Goal: Task Accomplishment & Management: Manage account settings

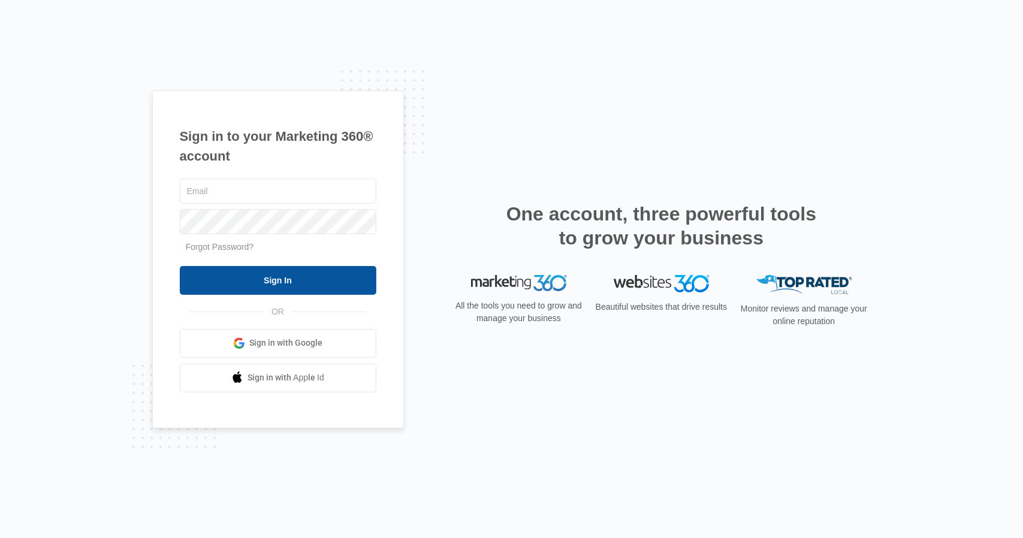
type input "[PERSON_NAME][EMAIL_ADDRESS][PERSON_NAME][DOMAIN_NAME]"
click at [277, 279] on input "Sign In" at bounding box center [278, 280] width 197 height 29
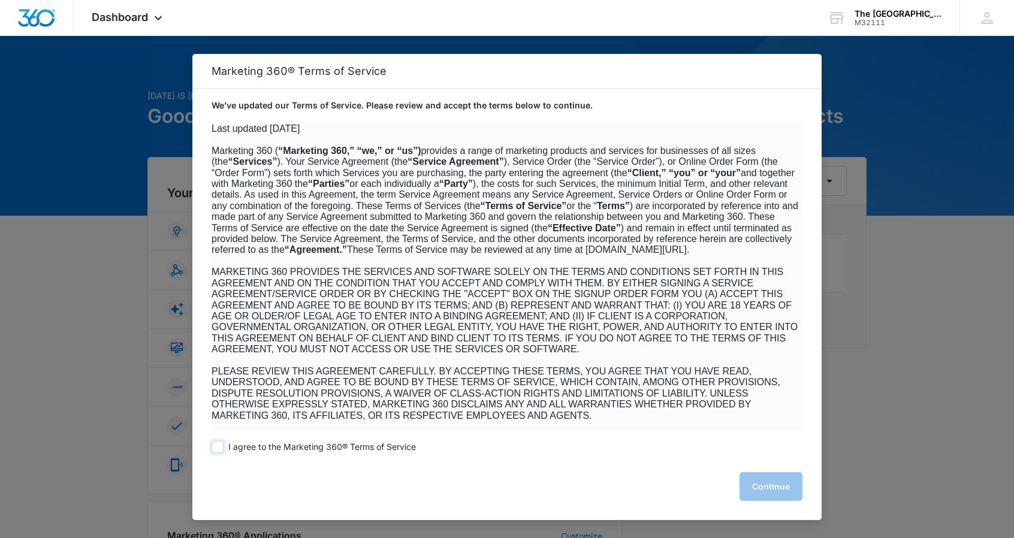
click at [220, 451] on span at bounding box center [218, 447] width 12 height 12
click at [220, 451] on input "I agree to the Marketing 360® Terms of Service" at bounding box center [218, 447] width 12 height 12
checkbox input "true"
click at [755, 489] on button "Continue" at bounding box center [771, 486] width 63 height 29
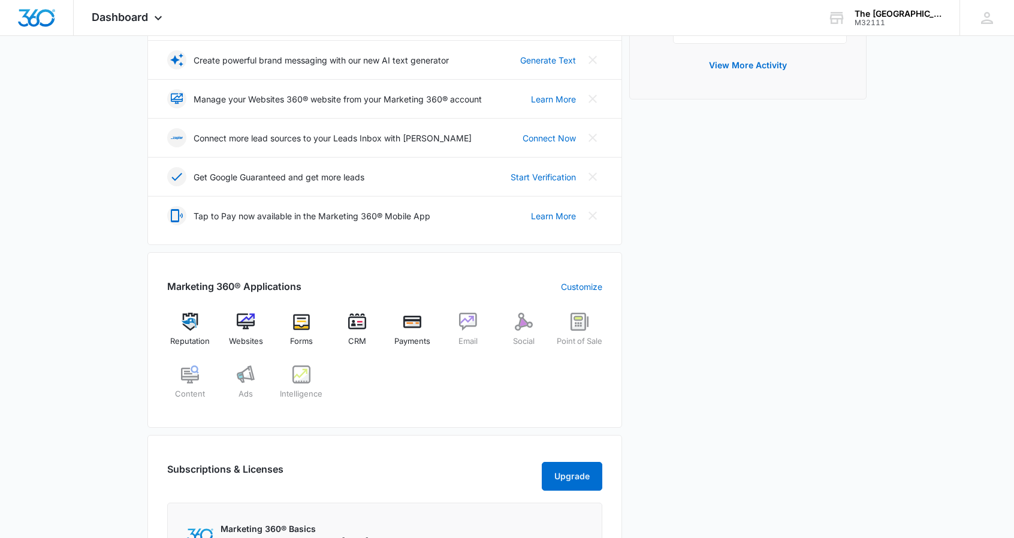
scroll to position [133, 0]
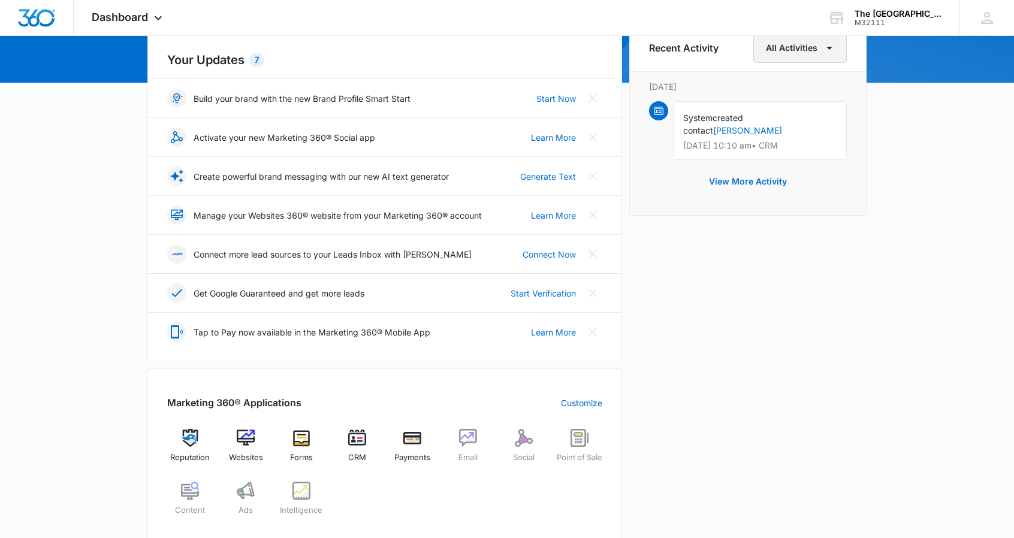
click at [829, 45] on icon "button" at bounding box center [829, 48] width 14 height 14
click at [808, 88] on div "All Activities" at bounding box center [794, 87] width 48 height 8
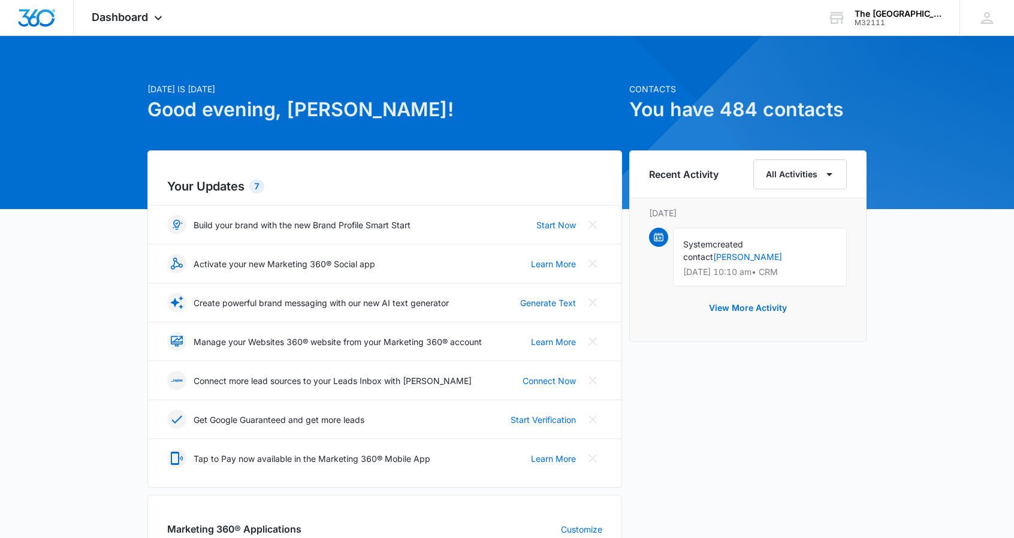
scroll to position [5, 0]
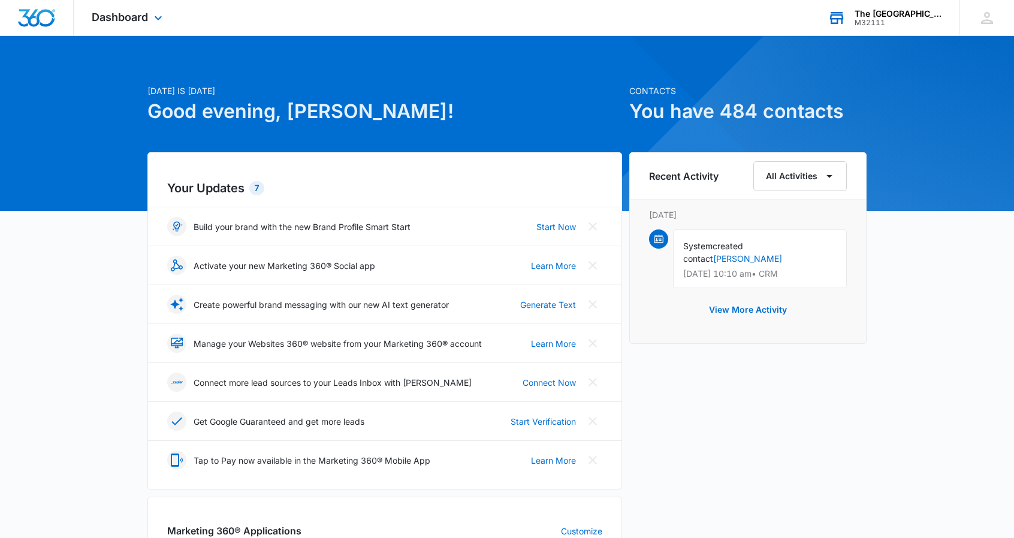
click at [909, 14] on div "The Britleys School" at bounding box center [898, 14] width 87 height 10
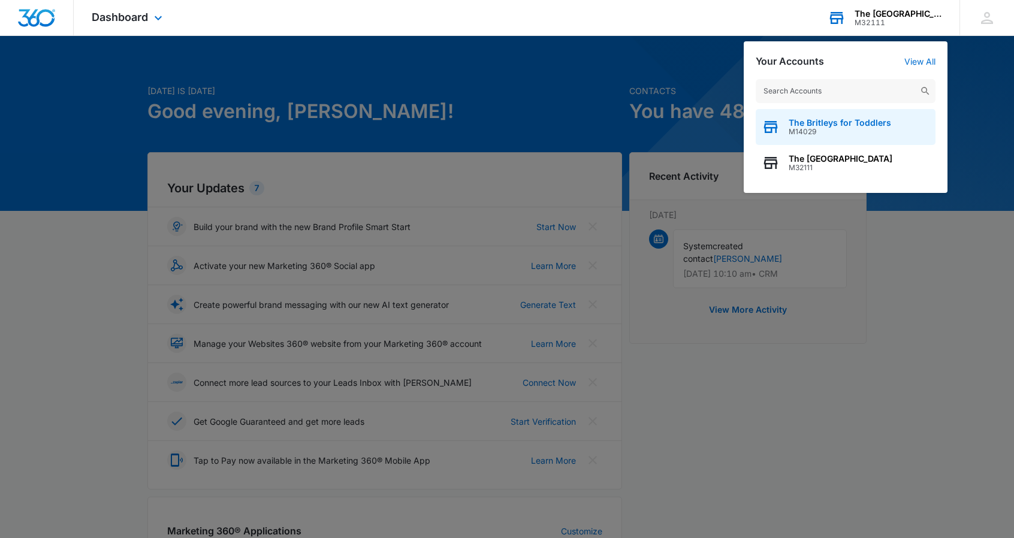
click at [856, 125] on span "The Britleys for Toddlers" at bounding box center [840, 123] width 102 height 10
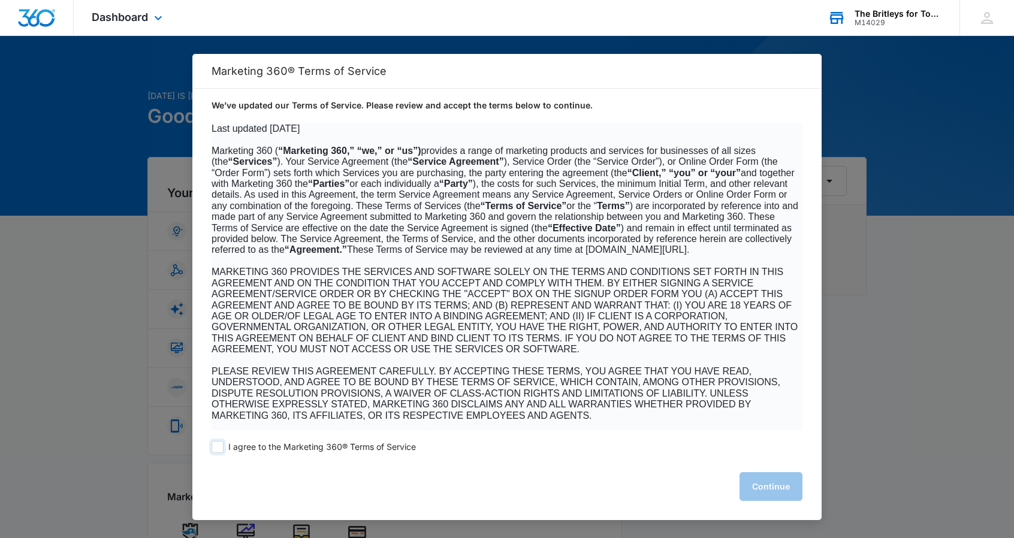
click at [218, 449] on span at bounding box center [218, 447] width 12 height 12
click at [218, 449] on input "I agree to the Marketing 360® Terms of Service" at bounding box center [218, 447] width 12 height 12
checkbox input "true"
click at [769, 487] on button "Continue" at bounding box center [771, 486] width 63 height 29
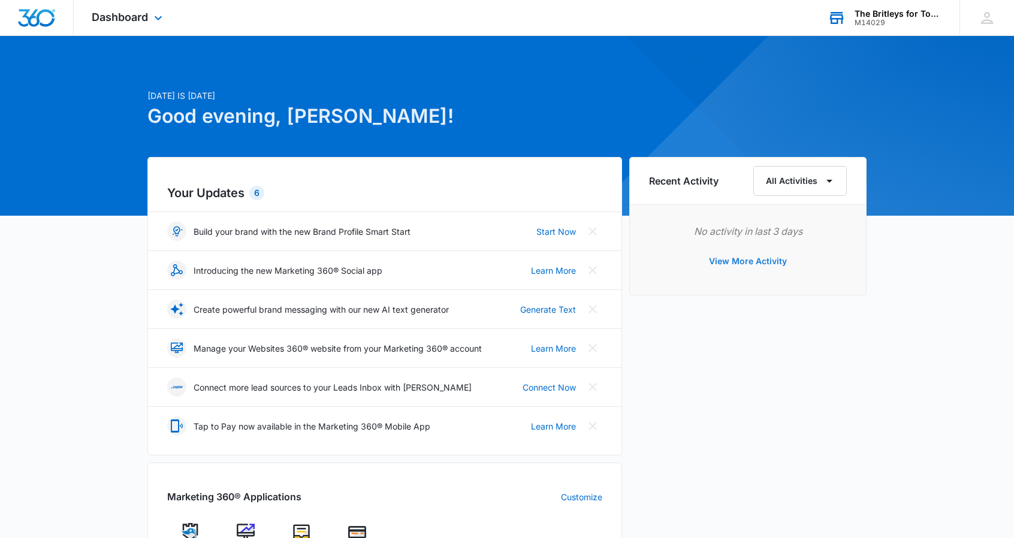
click at [740, 265] on button "View More Activity" at bounding box center [748, 261] width 102 height 29
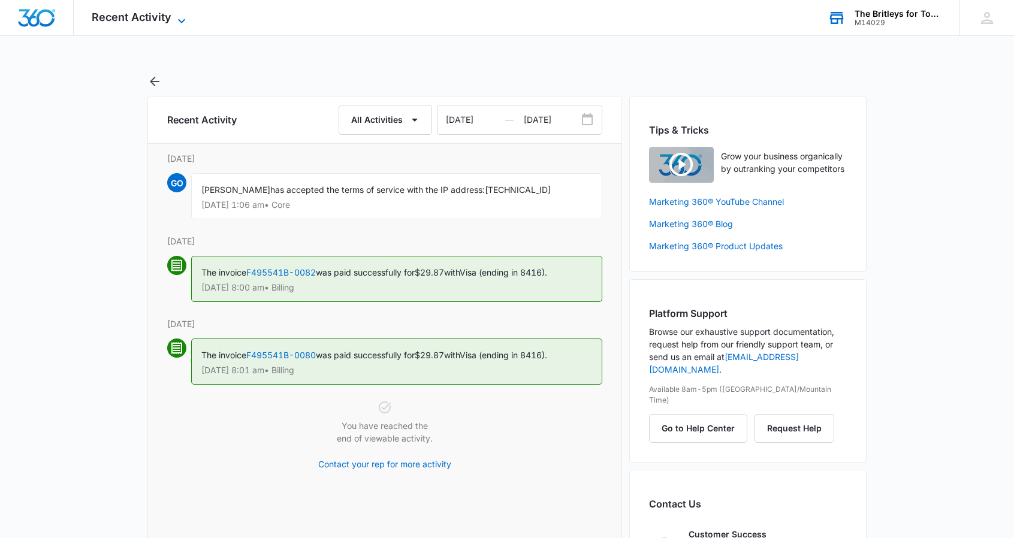
click at [110, 14] on span "Recent Activity" at bounding box center [132, 17] width 80 height 13
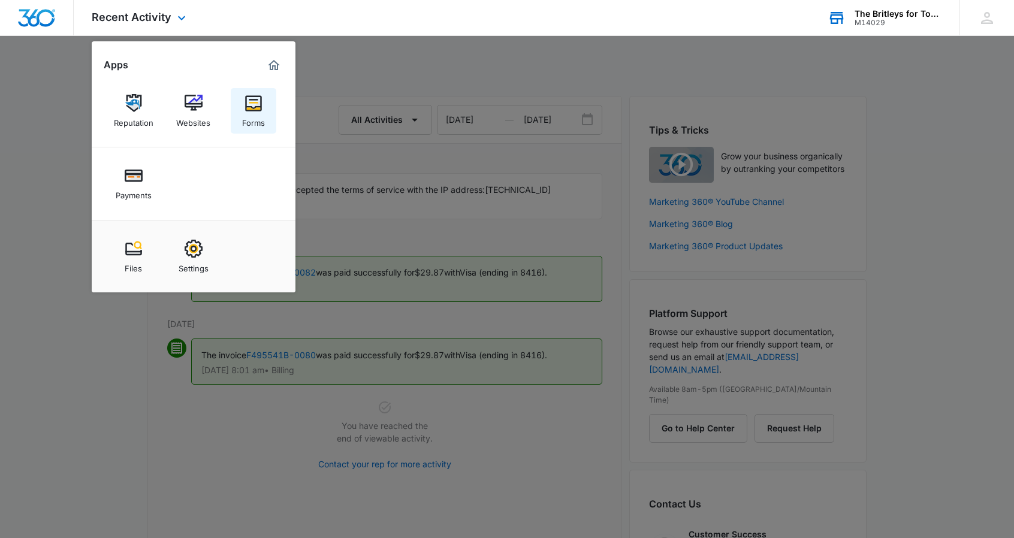
click at [258, 102] on img at bounding box center [254, 103] width 18 height 18
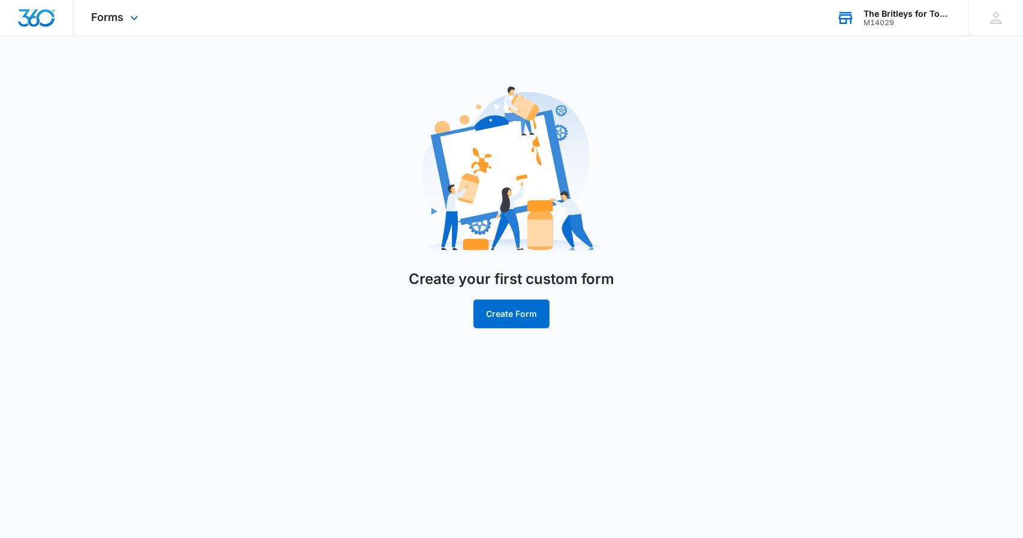
click at [31, 20] on img "Dashboard" at bounding box center [36, 18] width 38 height 18
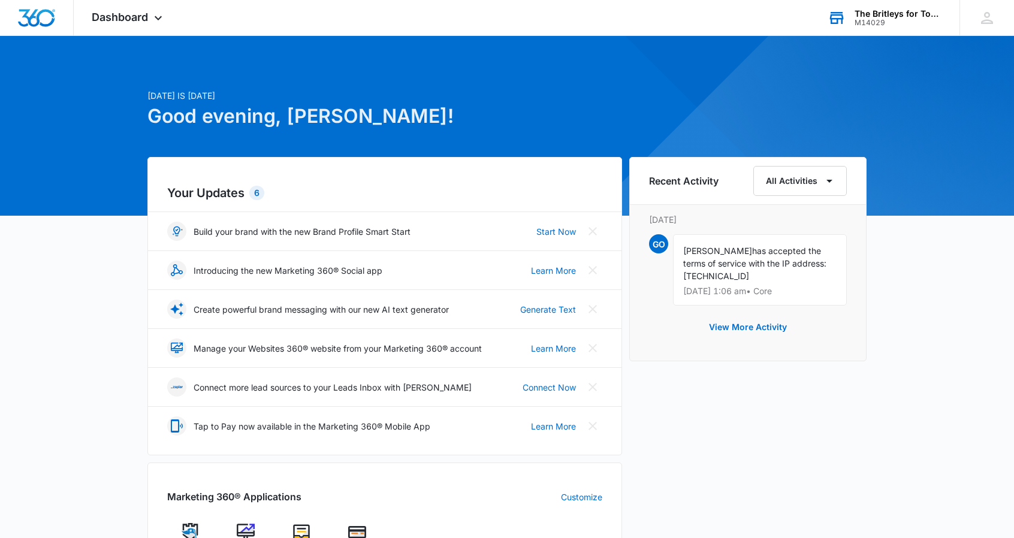
click at [895, 11] on div "The Britleys for Toddlers" at bounding box center [898, 14] width 87 height 10
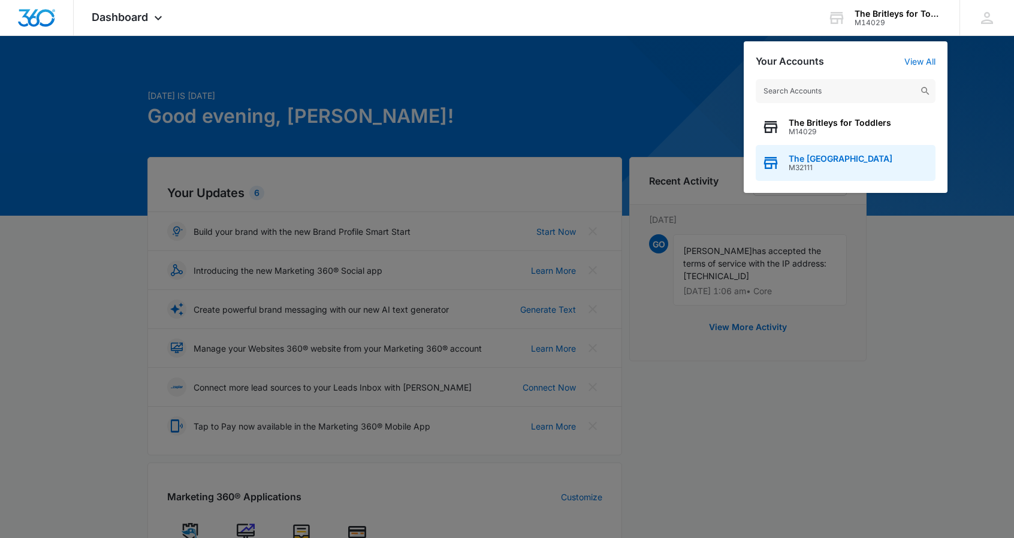
click at [868, 157] on div "The Britleys School M32111" at bounding box center [846, 163] width 180 height 36
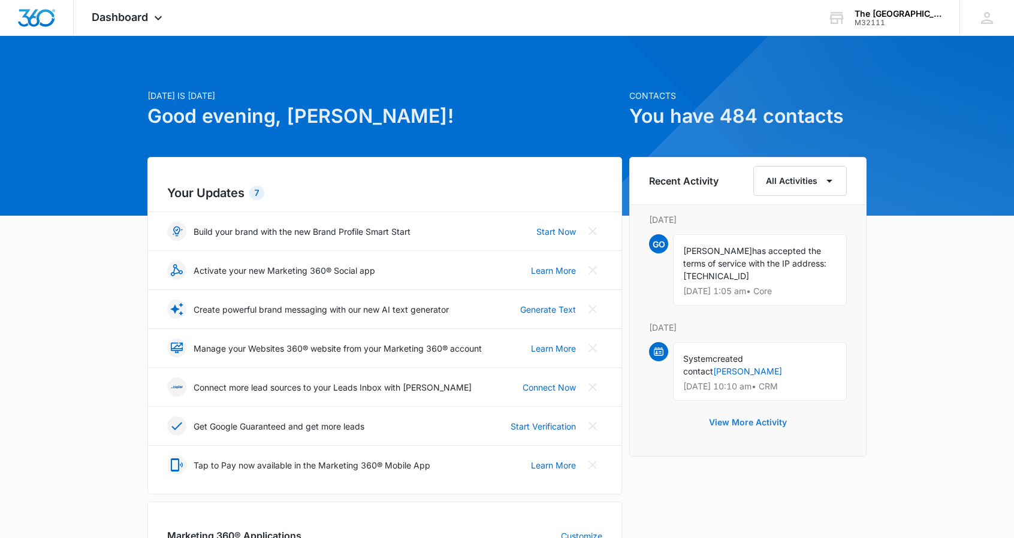
click at [771, 408] on button "View More Activity" at bounding box center [748, 422] width 102 height 29
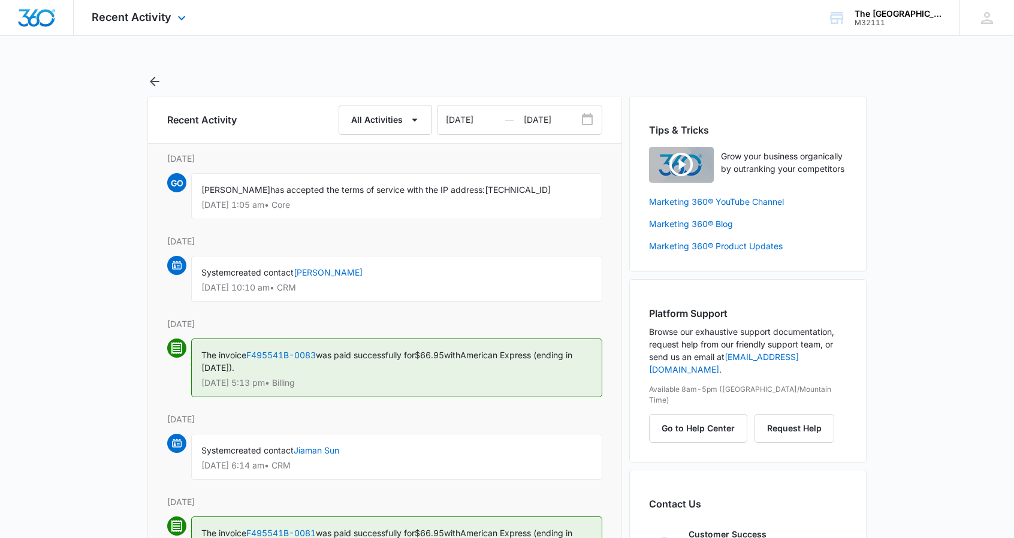
click at [35, 15] on img "Dashboard" at bounding box center [36, 18] width 38 height 18
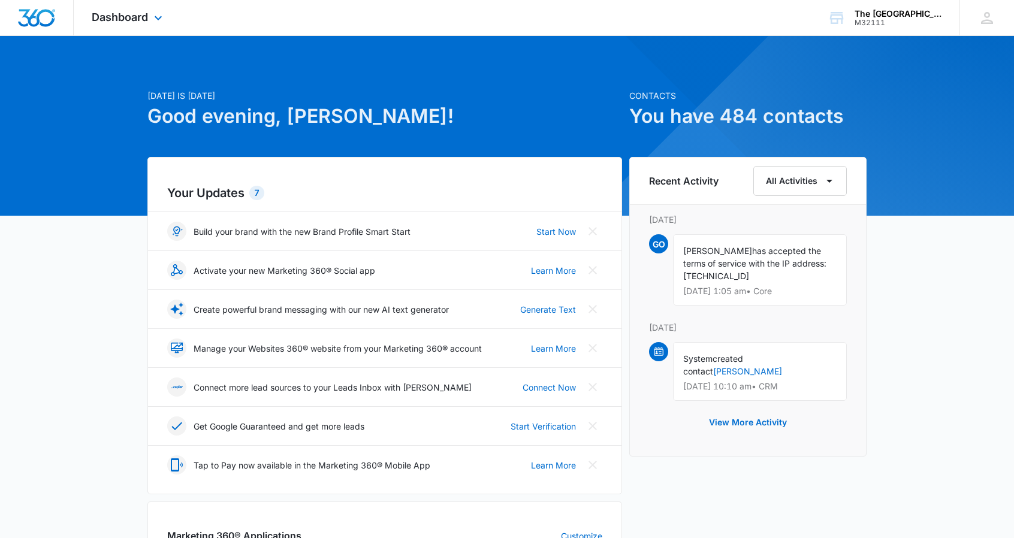
click at [149, 16] on div "Dashboard Apps Reputation Websites Forms CRM Email Social Payments POS Content …" at bounding box center [129, 17] width 110 height 35
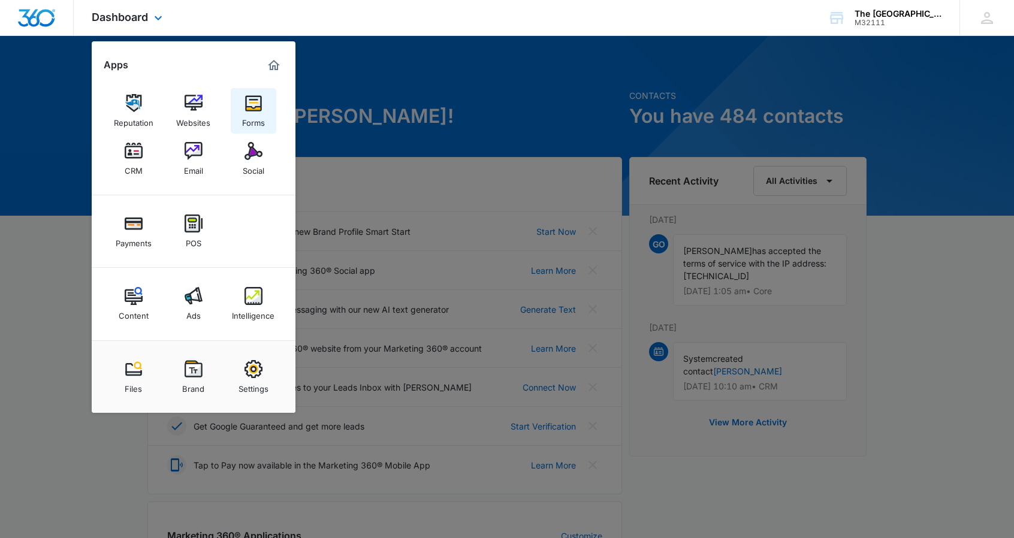
click at [249, 113] on div "Forms" at bounding box center [253, 120] width 23 height 16
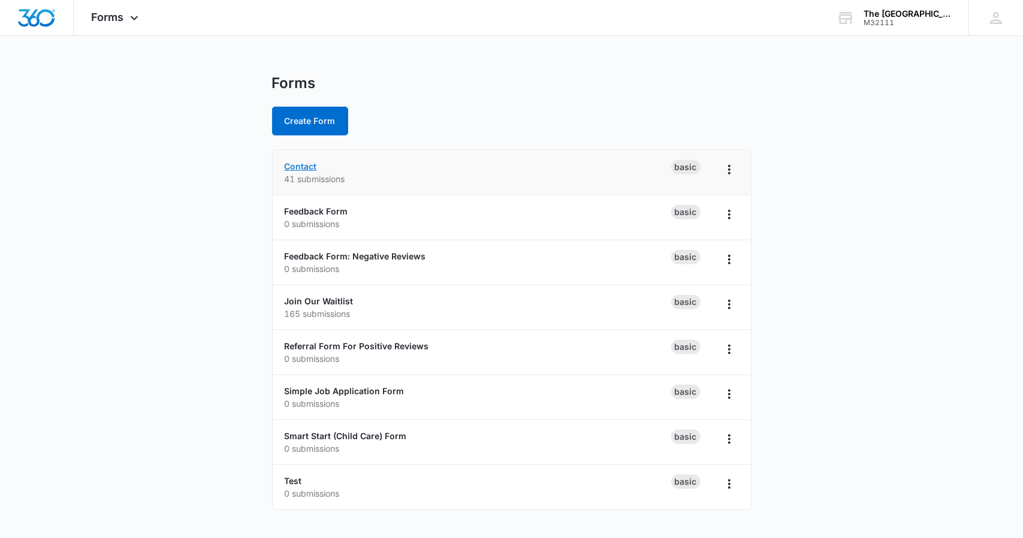
click at [294, 168] on link "Contact" at bounding box center [301, 166] width 32 height 10
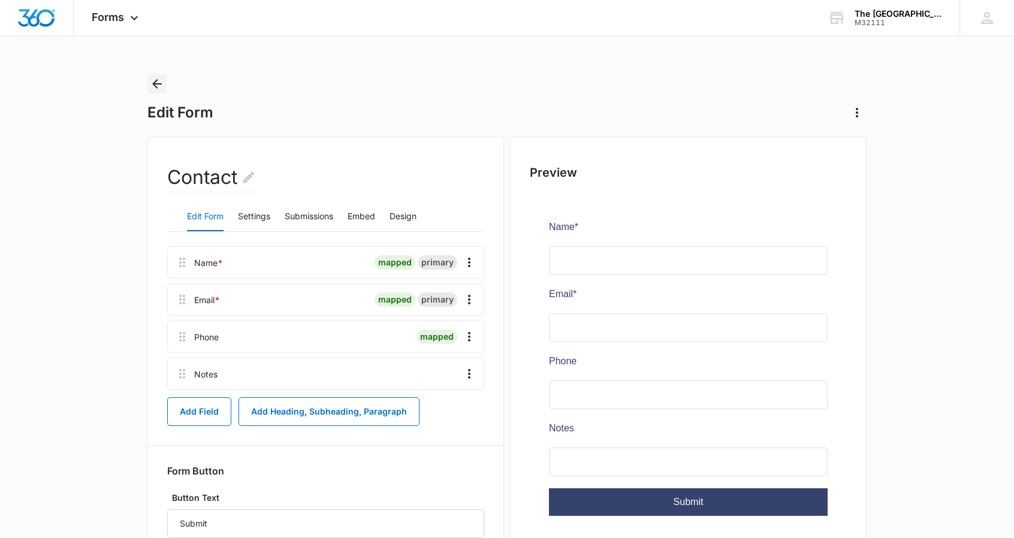
click at [158, 83] on icon "Back" at bounding box center [157, 84] width 10 height 10
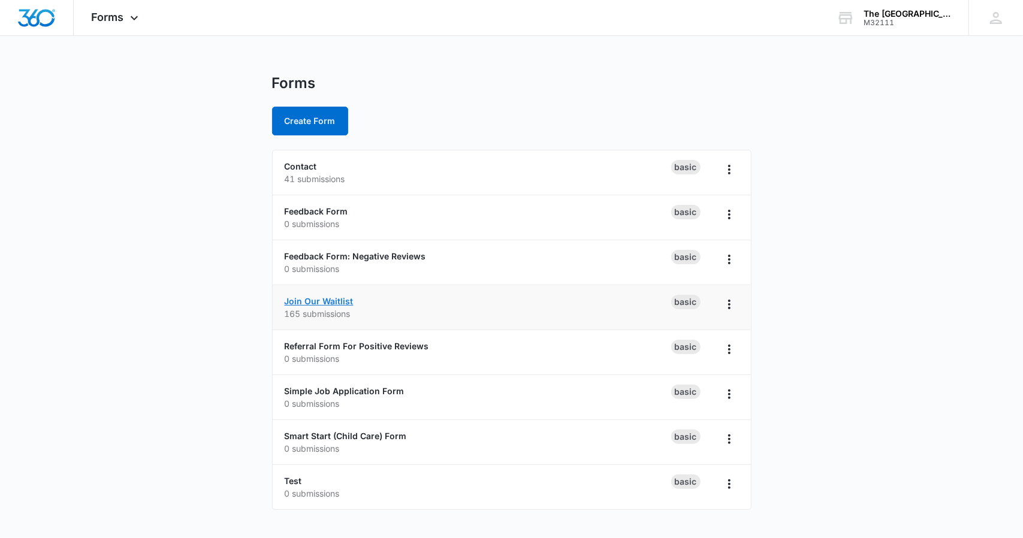
click at [312, 297] on link "Join Our Waitlist" at bounding box center [319, 301] width 69 height 10
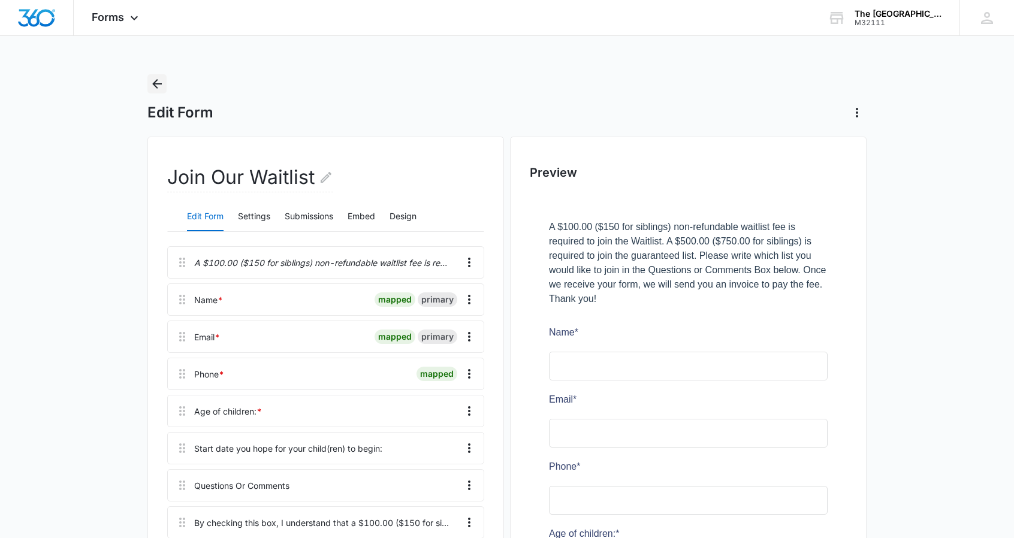
click at [160, 82] on icon "Back" at bounding box center [157, 84] width 14 height 14
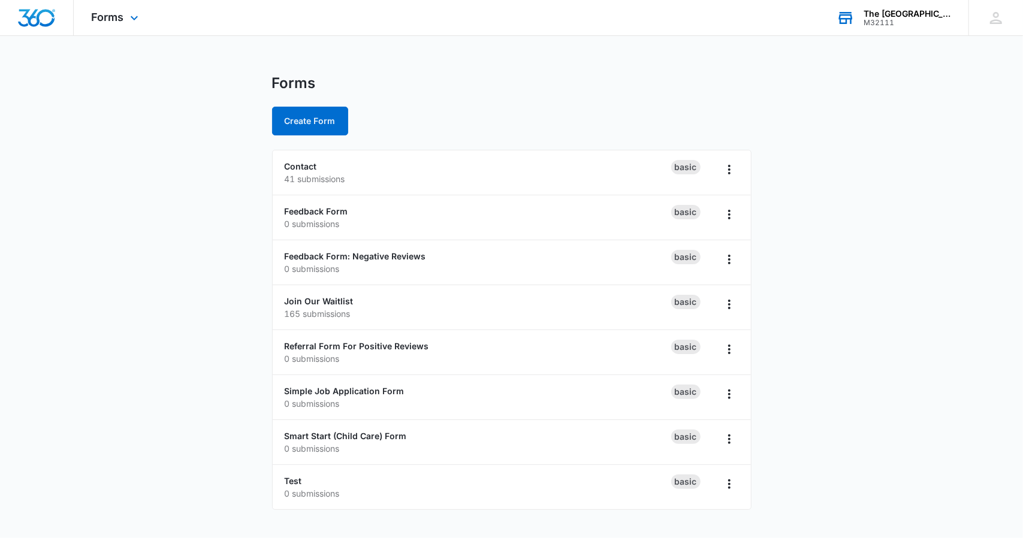
click at [853, 19] on icon at bounding box center [846, 19] width 14 height 10
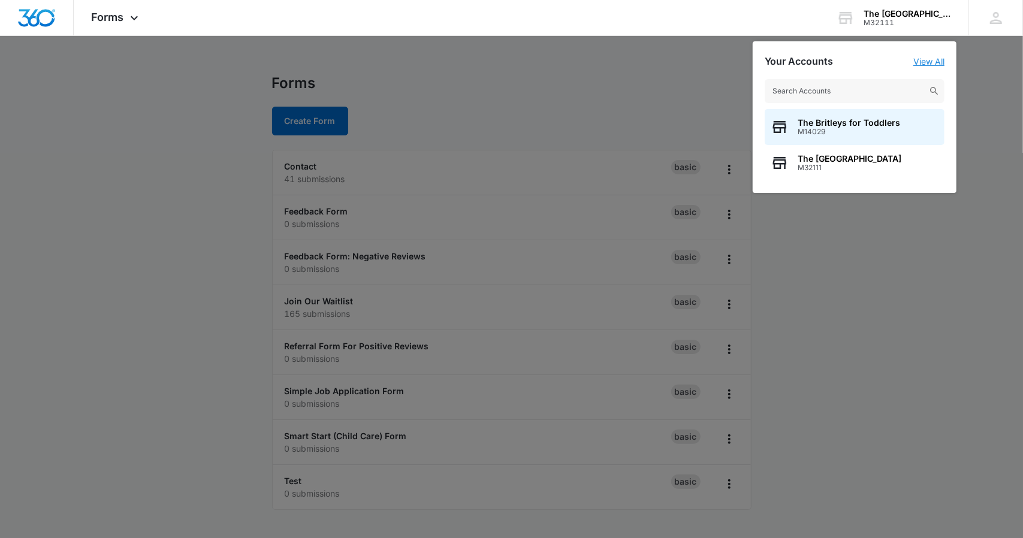
click at [934, 61] on link "View All" at bounding box center [928, 61] width 31 height 10
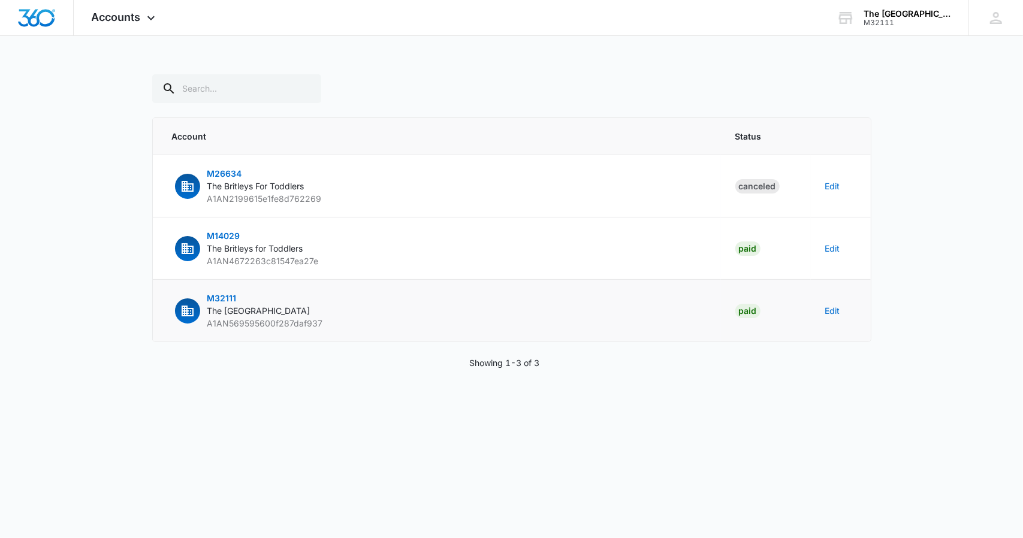
click at [230, 307] on span "The Britleys School" at bounding box center [258, 311] width 103 height 10
click at [217, 295] on span "M32111" at bounding box center [221, 298] width 29 height 10
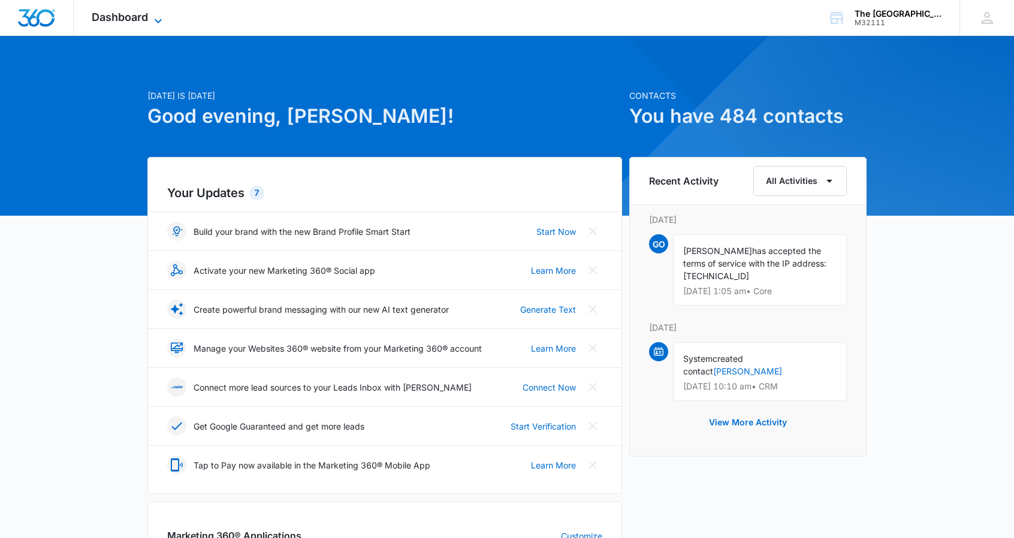
click at [132, 14] on span "Dashboard" at bounding box center [120, 17] width 56 height 13
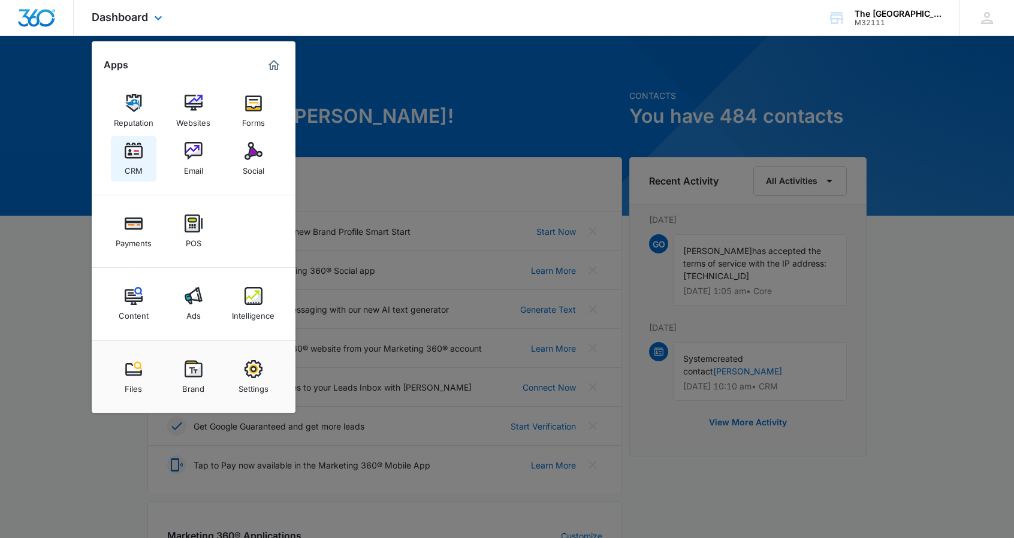
click at [129, 150] on img at bounding box center [134, 151] width 18 height 18
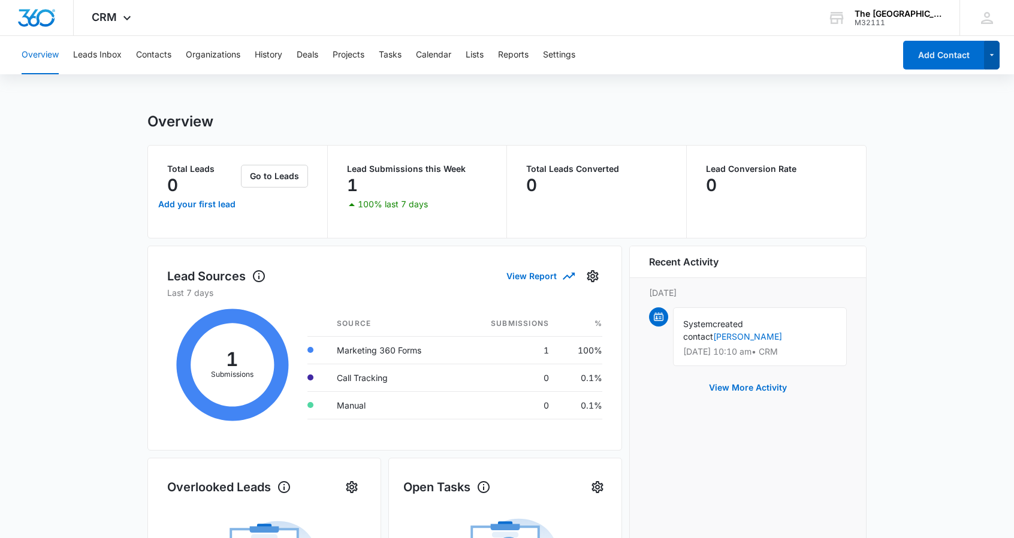
click at [994, 56] on icon "button" at bounding box center [992, 55] width 10 height 14
click at [97, 56] on button "Leads Inbox" at bounding box center [97, 55] width 49 height 38
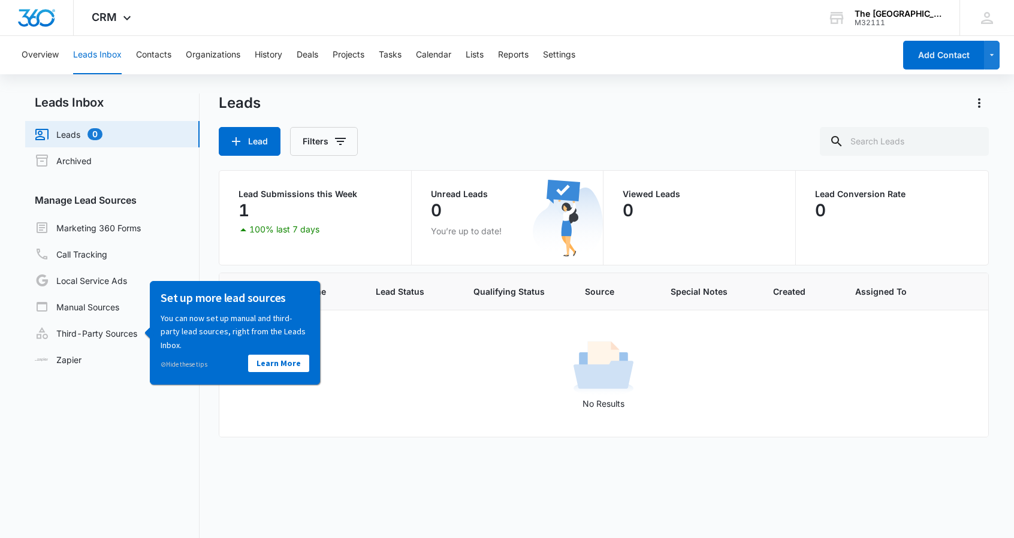
click at [321, 469] on div "Lead Name Lead Status Qualifying Status Source Special Notes Created Assigned T…" at bounding box center [603, 449] width 769 height 352
click at [360, 404] on p "No Results" at bounding box center [603, 403] width 767 height 13
click at [76, 159] on link "Archived" at bounding box center [63, 160] width 57 height 14
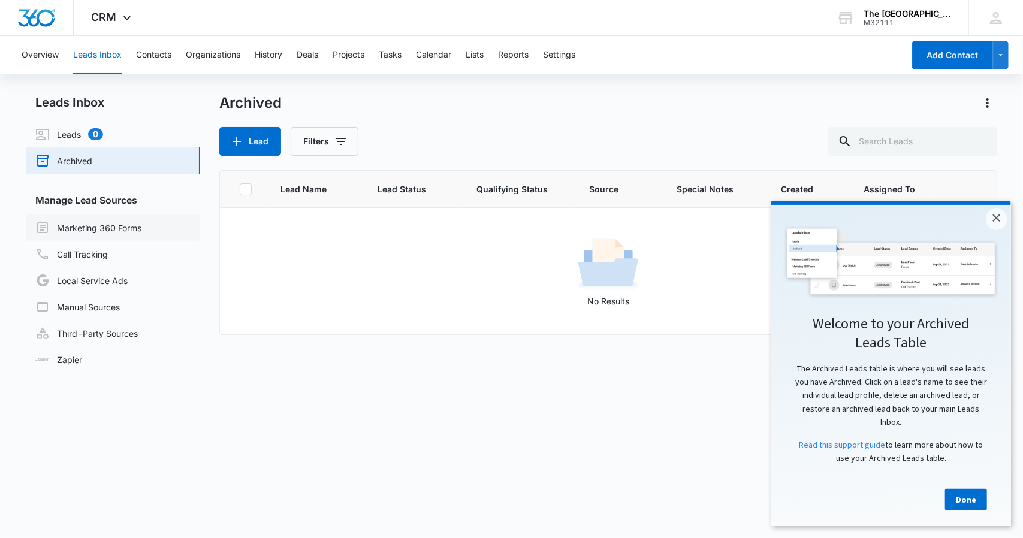
click at [88, 226] on link "Marketing 360 Forms" at bounding box center [88, 228] width 106 height 14
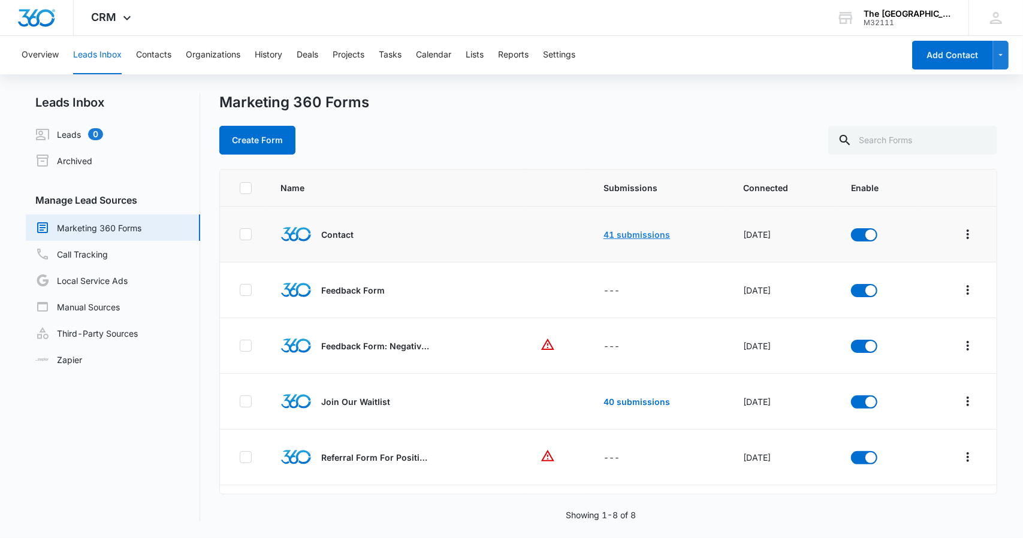
click at [630, 236] on link "41 submissions" at bounding box center [636, 235] width 67 height 10
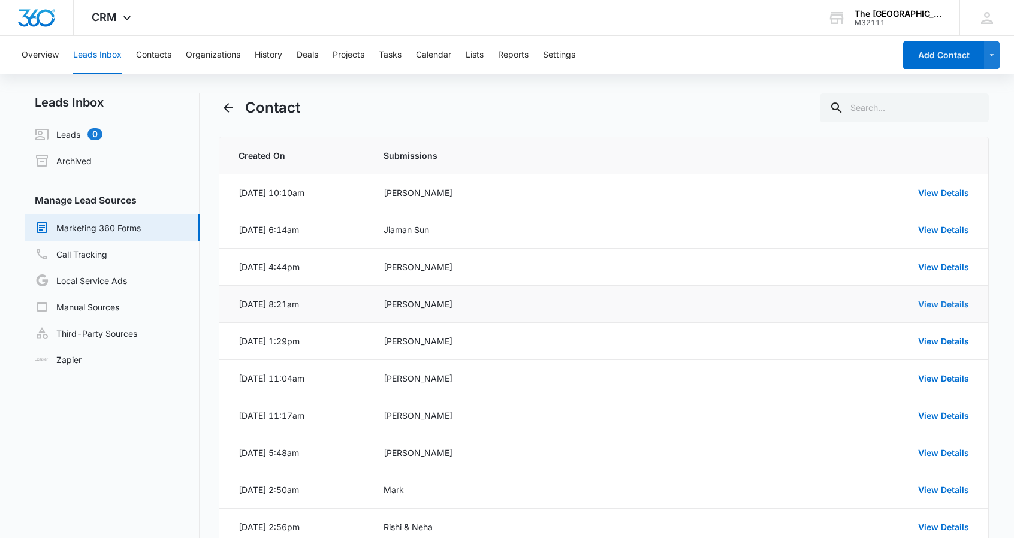
click at [943, 300] on link "View Details" at bounding box center [943, 304] width 51 height 10
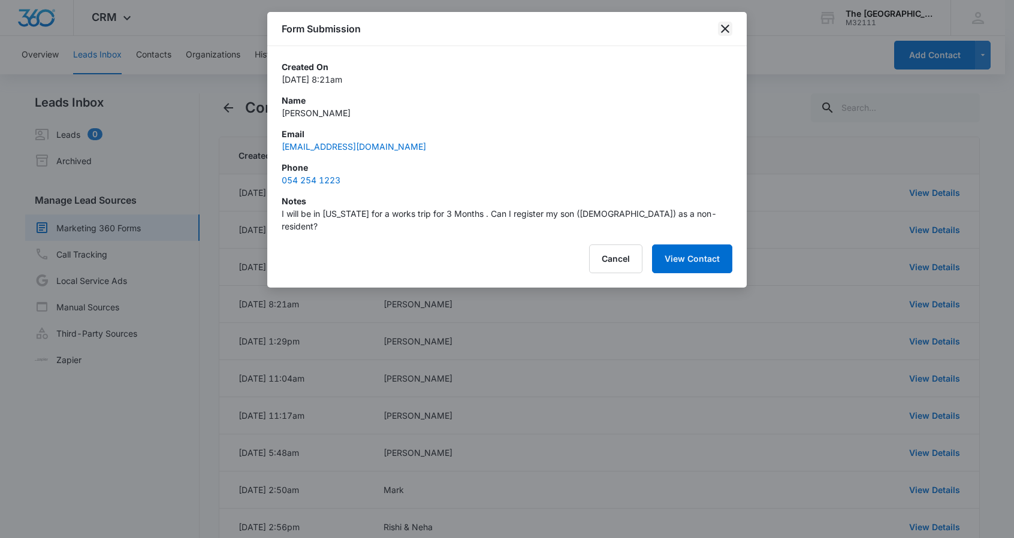
click at [722, 26] on icon "close" at bounding box center [725, 29] width 8 height 8
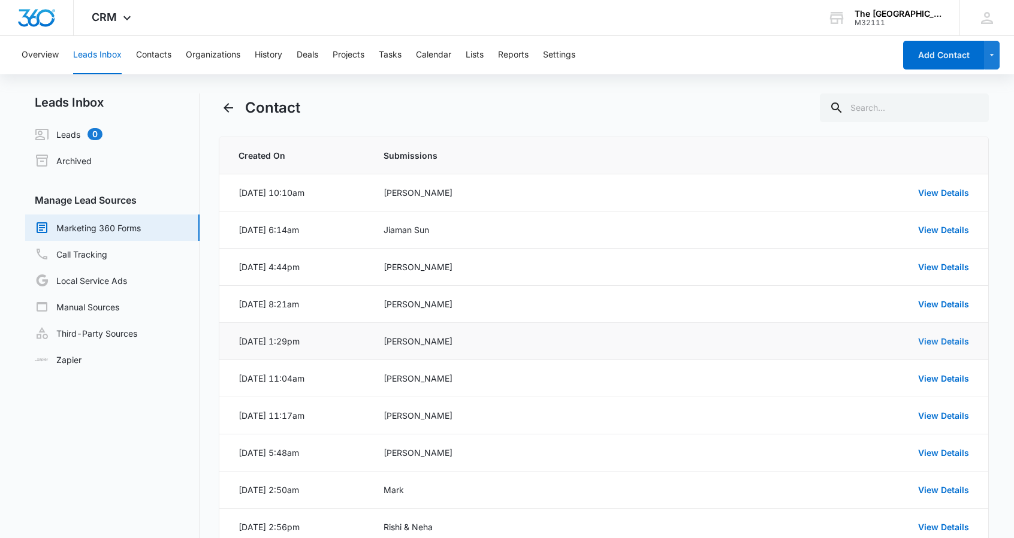
click at [950, 339] on link "View Details" at bounding box center [943, 341] width 51 height 10
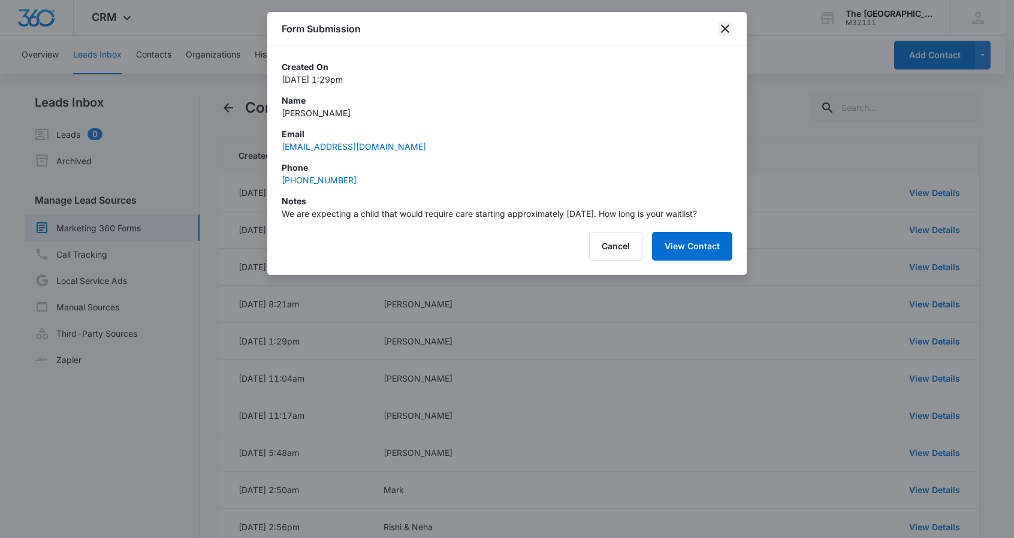
click at [725, 26] on icon "close" at bounding box center [725, 29] width 14 height 14
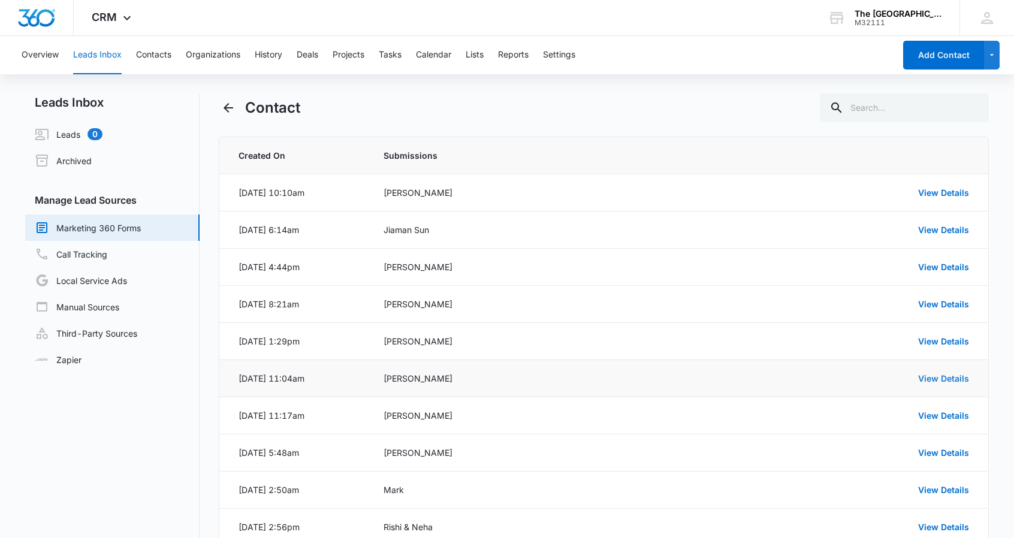
click at [958, 377] on link "View Details" at bounding box center [943, 378] width 51 height 10
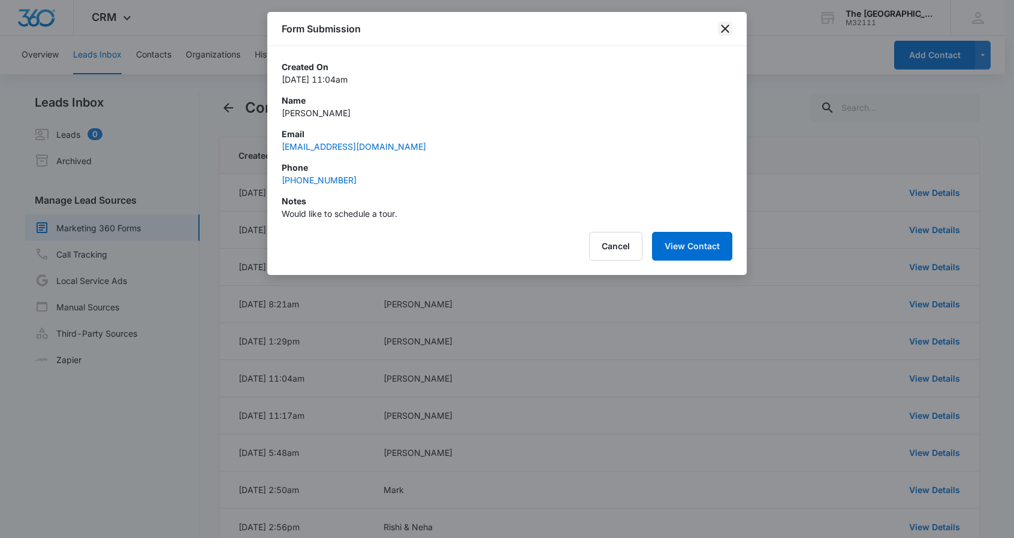
click at [726, 31] on icon "close" at bounding box center [725, 29] width 14 height 14
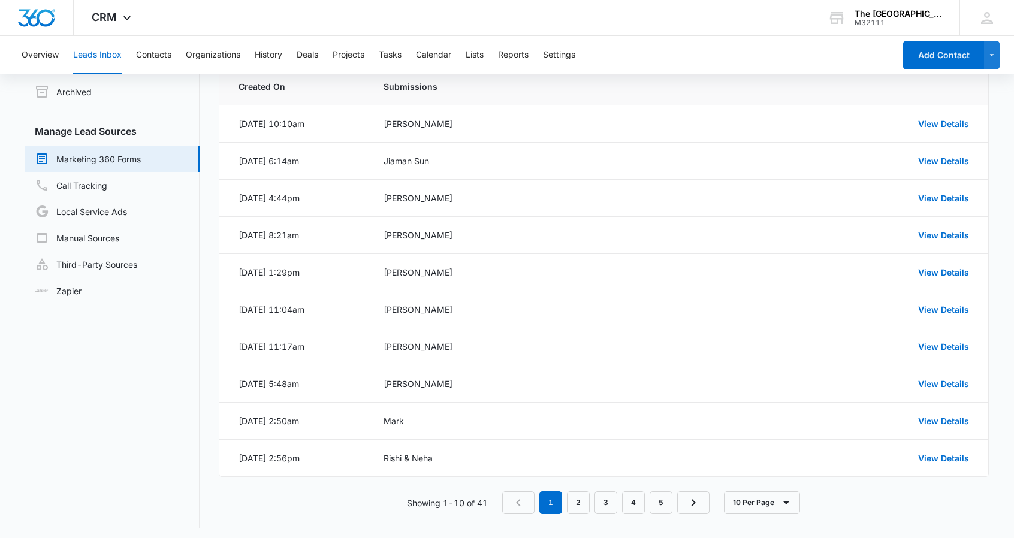
scroll to position [71, 0]
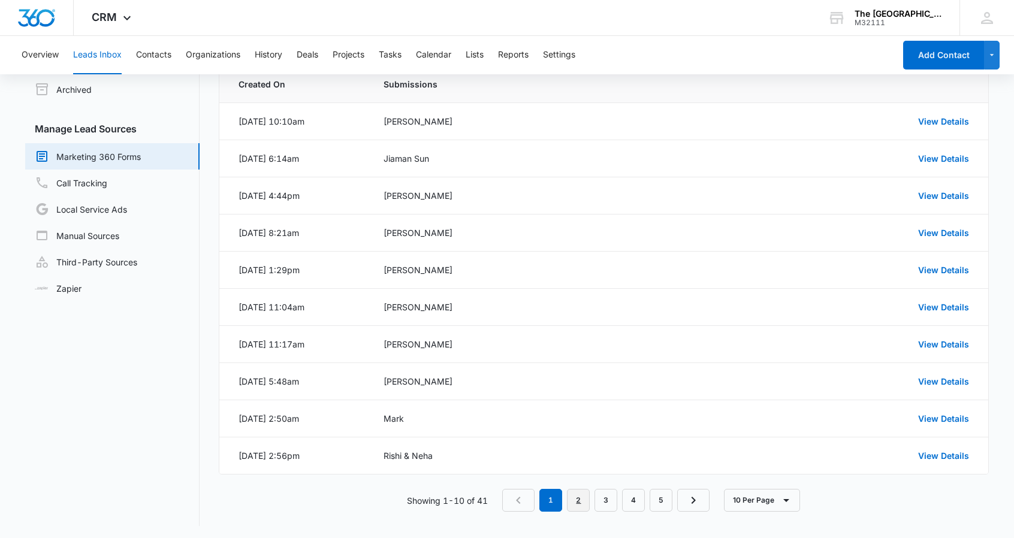
click at [581, 497] on link "2" at bounding box center [578, 500] width 23 height 23
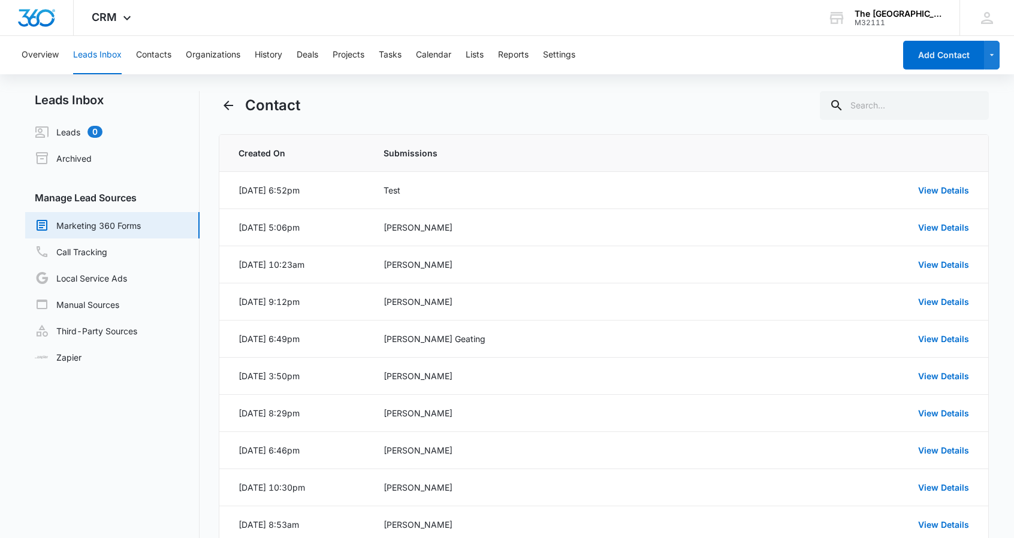
scroll to position [0, 0]
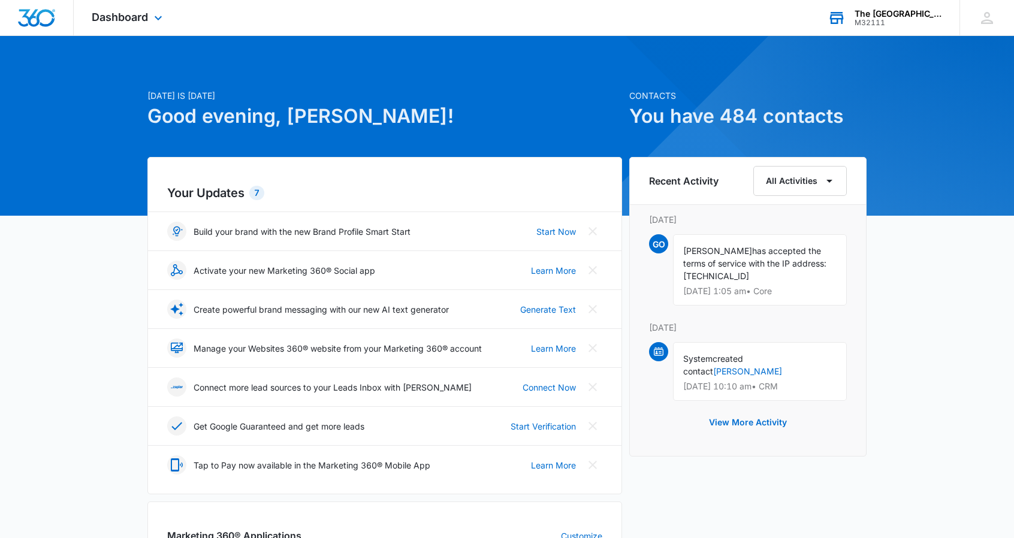
click at [895, 14] on div "The [GEOGRAPHIC_DATA]" at bounding box center [898, 14] width 87 height 10
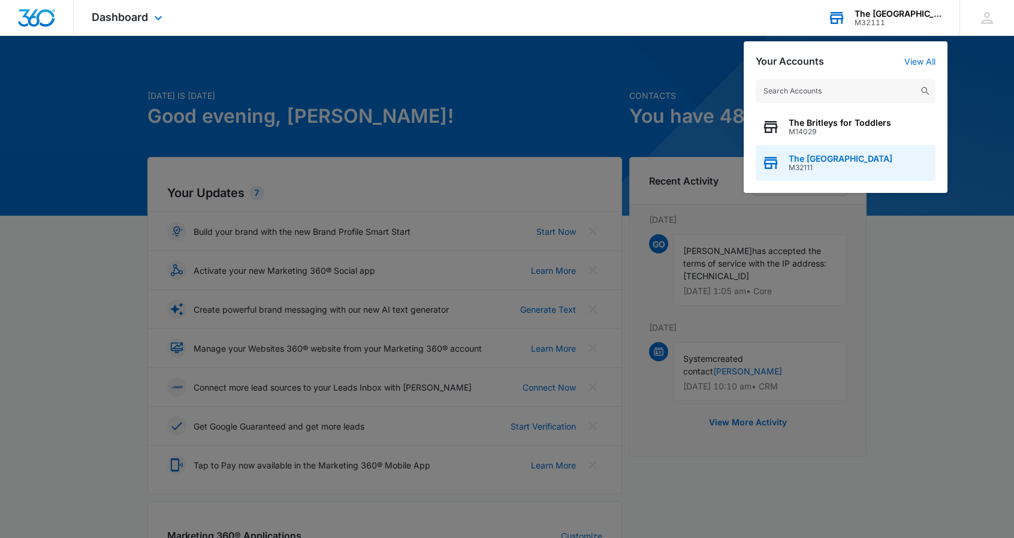
click at [823, 164] on span "M32111" at bounding box center [841, 168] width 104 height 8
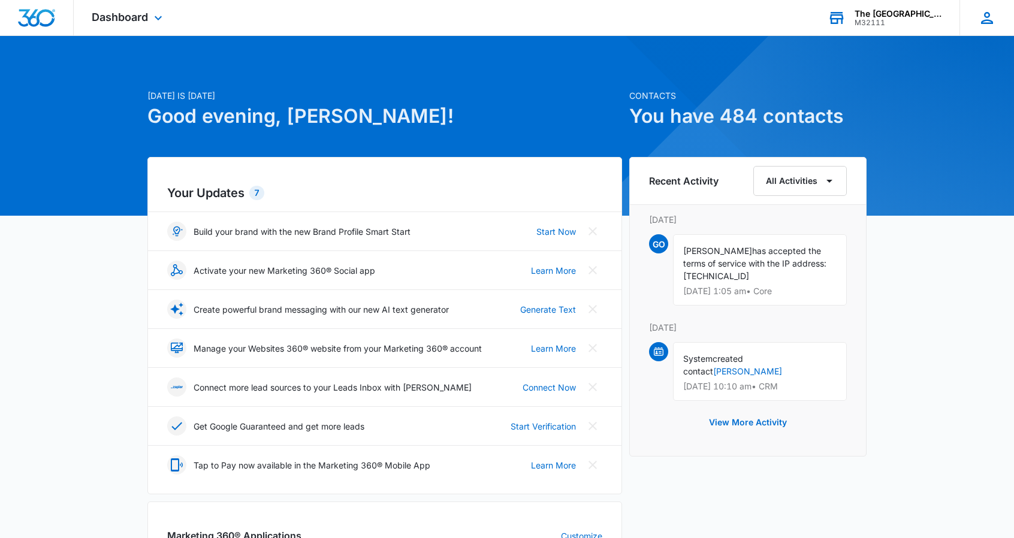
click at [989, 20] on icon at bounding box center [987, 18] width 12 height 12
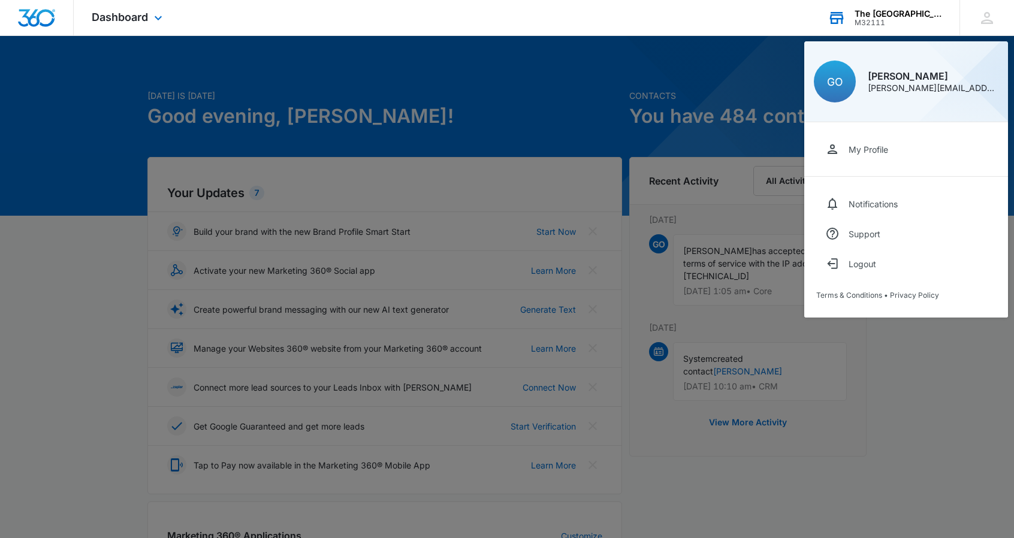
click at [693, 35] on div "Dashboard Apps Reputation Websites Forms CRM Email Social Payments POS Content …" at bounding box center [507, 18] width 1014 height 36
click at [640, 18] on div "Dashboard Apps Reputation Websites Forms CRM Email Social Payments POS Content …" at bounding box center [507, 18] width 1014 height 36
click at [865, 144] on div "My Profile" at bounding box center [869, 149] width 40 height 10
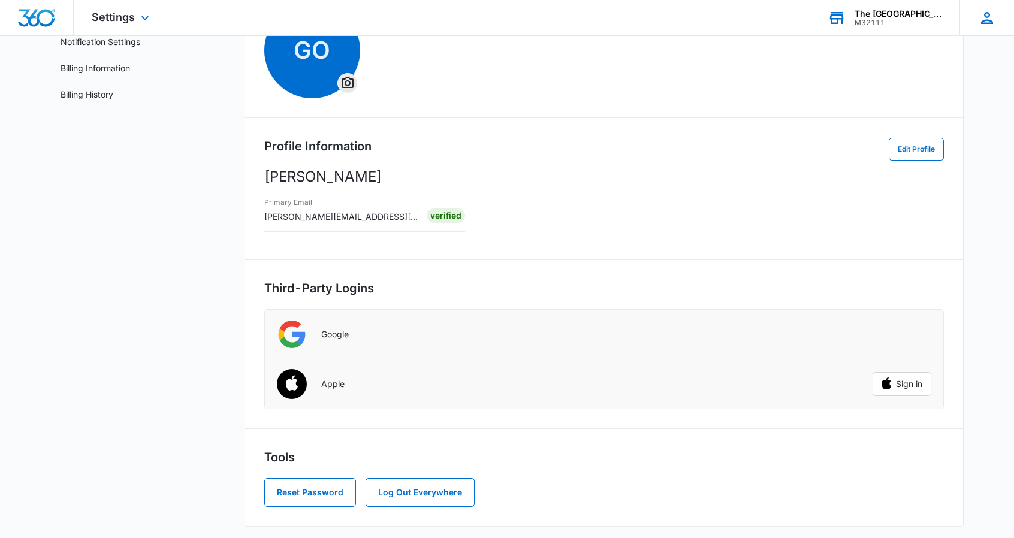
scroll to position [128, 0]
click at [909, 386] on button "Sign in" at bounding box center [902, 383] width 59 height 24
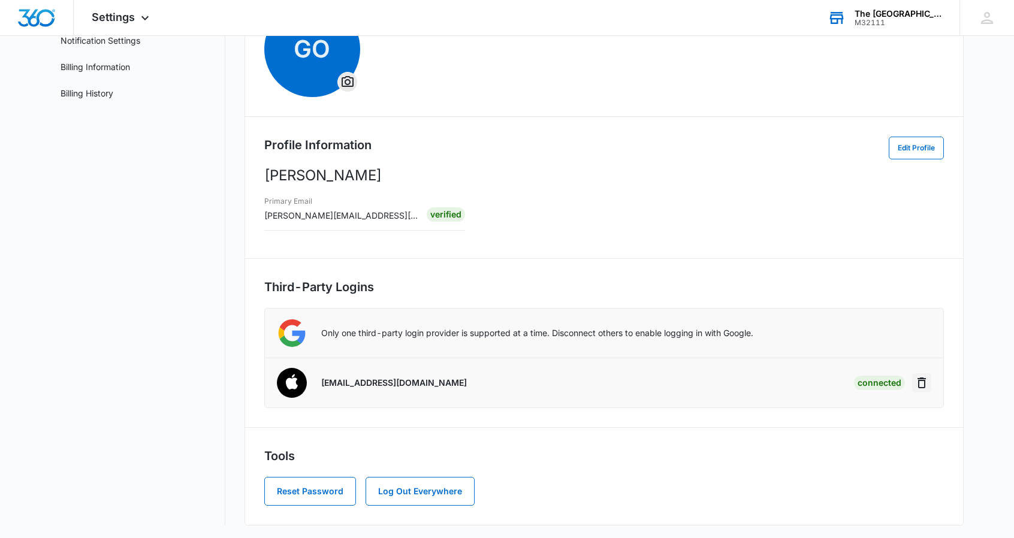
click at [922, 380] on icon "Disconnect" at bounding box center [922, 383] width 14 height 14
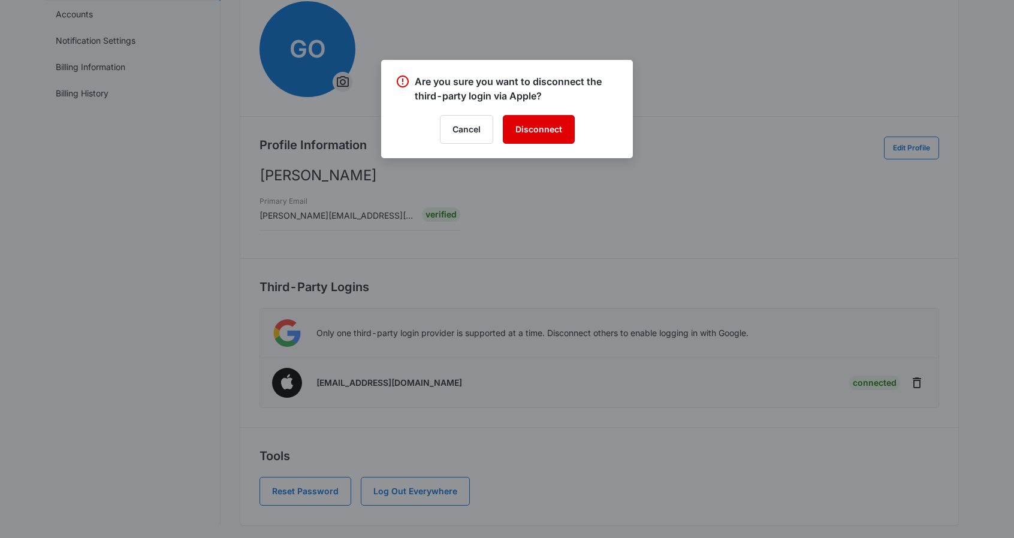
click at [546, 128] on button "Disconnect" at bounding box center [539, 129] width 72 height 29
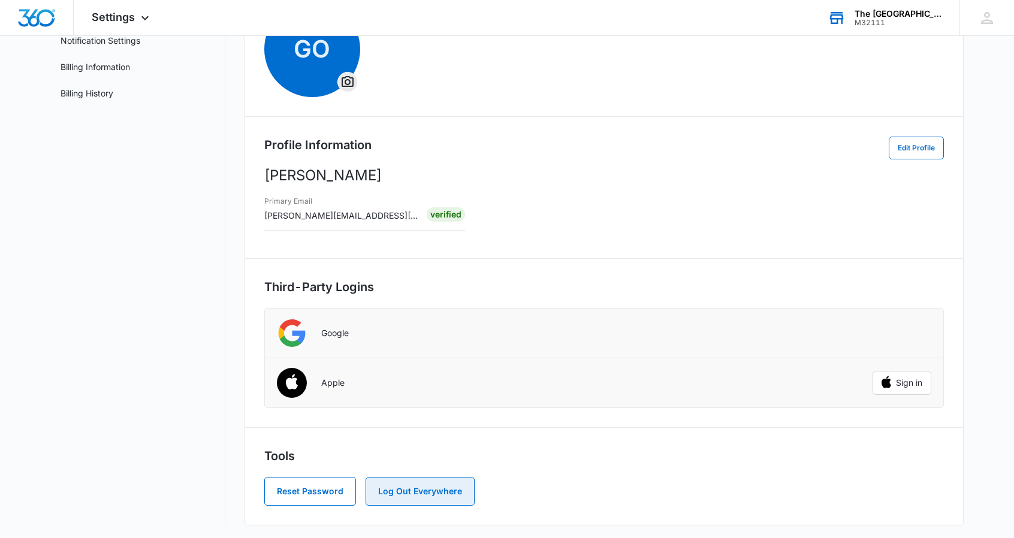
click at [422, 489] on button "Log Out Everywhere" at bounding box center [420, 491] width 109 height 29
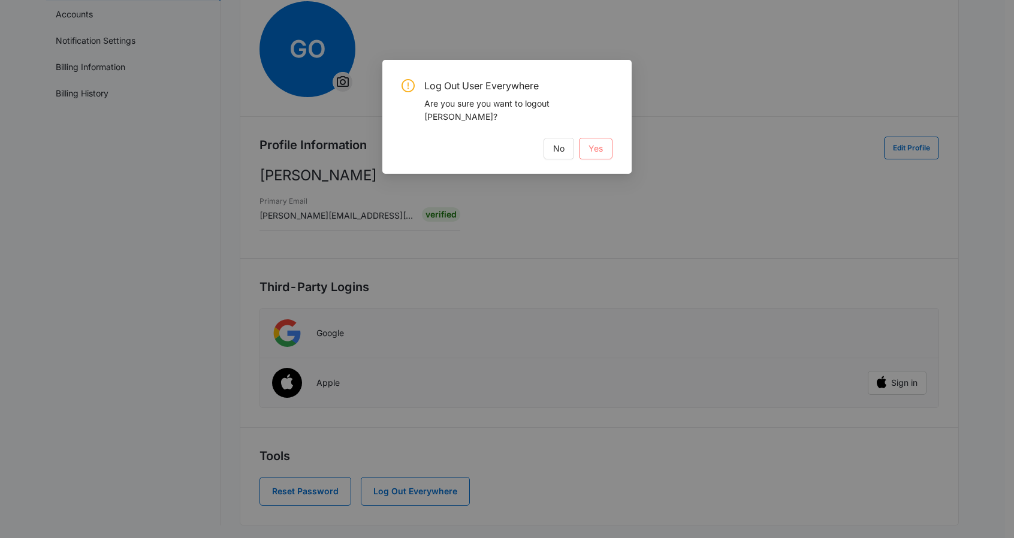
click at [598, 153] on span "Yes" at bounding box center [595, 148] width 14 height 13
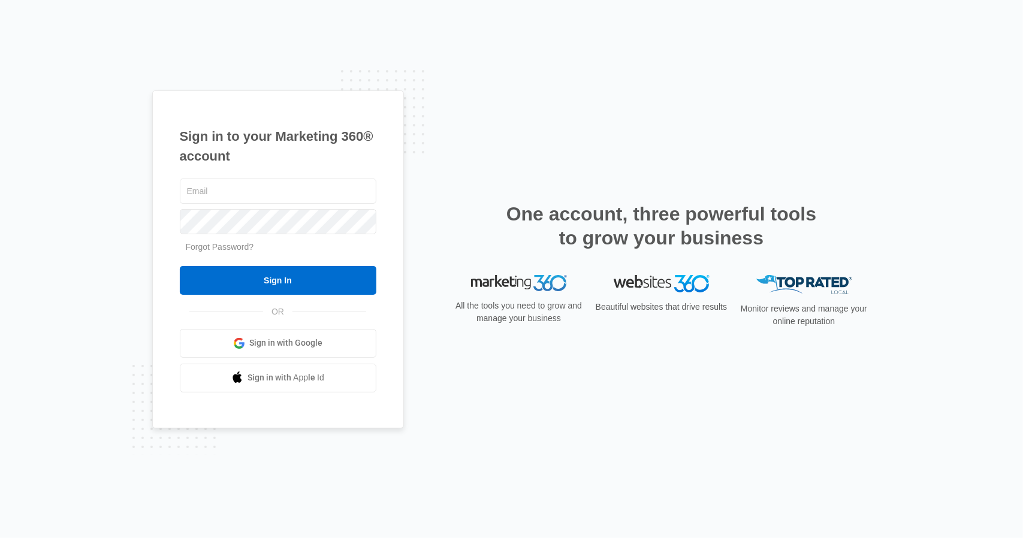
type input "[PERSON_NAME][EMAIL_ADDRESS][PERSON_NAME][DOMAIN_NAME]"
click at [486, 126] on div "Sign in to your Marketing 360® account gloria.ogbemudia@gmail.com Forgot Passwo…" at bounding box center [511, 268] width 719 height 357
